Goal: Task Accomplishment & Management: Manage account settings

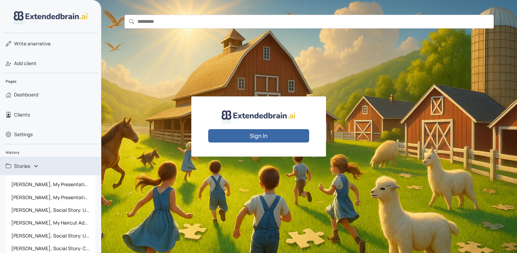
click at [30, 165] on span "Stories" at bounding box center [22, 165] width 16 height 7
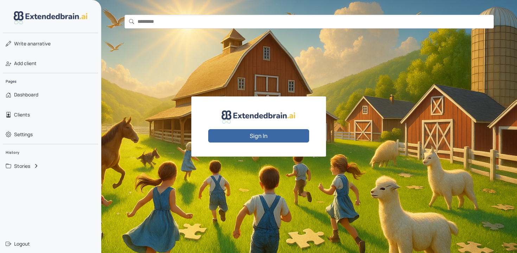
drag, startPoint x: 24, startPoint y: 243, endPoint x: 61, endPoint y: 2, distance: 244.3
click at [143, 65] on div "Sign In" at bounding box center [258, 126] width 517 height 253
click at [20, 244] on span "Logout" at bounding box center [22, 243] width 16 height 7
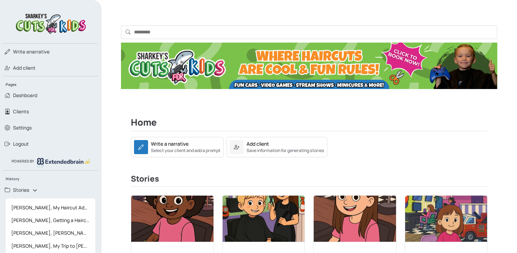
scroll to position [142, 0]
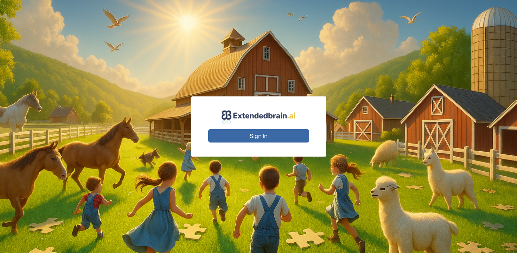
click at [270, 125] on div "Sign In" at bounding box center [258, 126] width 135 height 60
click at [250, 134] on button "Sign In" at bounding box center [258, 135] width 101 height 13
